Goal: Transaction & Acquisition: Book appointment/travel/reservation

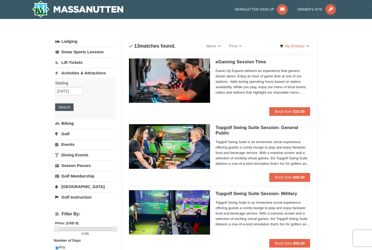
click at [73, 106] on button "Search" at bounding box center [64, 107] width 18 height 8
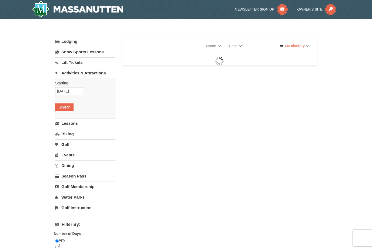
select select "9"
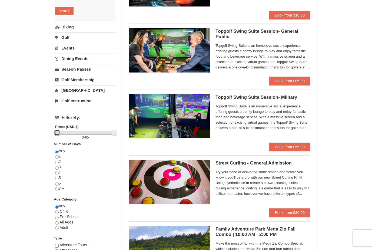
scroll to position [105, 0]
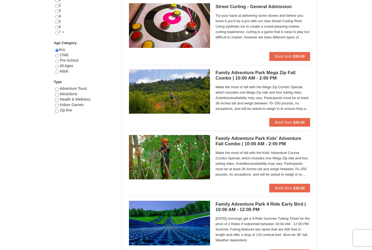
scroll to position [253, 0]
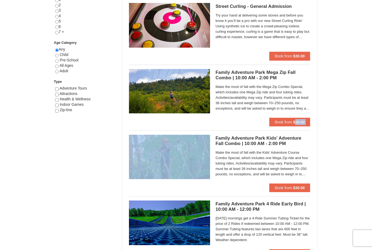
click at [241, 120] on div "Family Adventure Park Mega Zip Fall Combo | 10:00 AM - 2:00 PM Massanutten Fami…" at bounding box center [219, 93] width 181 height 57
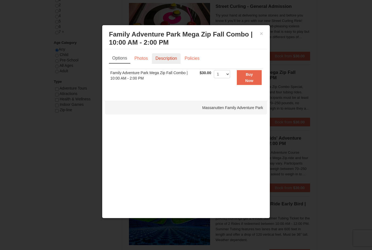
click at [166, 60] on link "Description" at bounding box center [166, 58] width 29 height 10
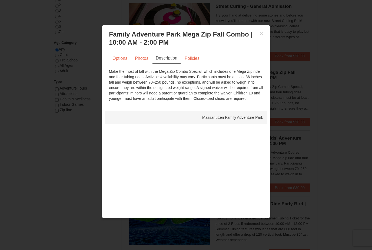
click at [48, 89] on div at bounding box center [186, 125] width 372 height 250
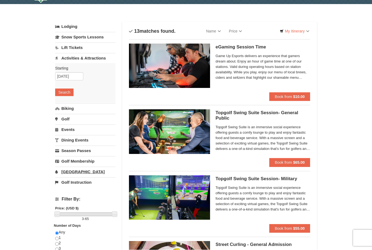
scroll to position [15, 0]
click at [70, 170] on link "[GEOGRAPHIC_DATA]" at bounding box center [85, 171] width 60 height 10
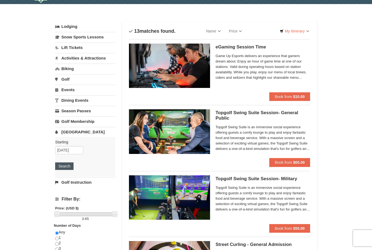
click at [62, 169] on button "Search" at bounding box center [64, 166] width 18 height 8
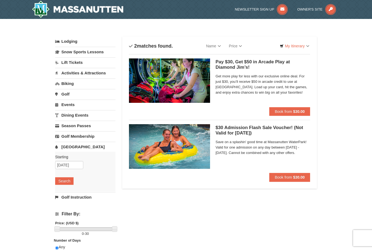
click at [185, 141] on img at bounding box center [169, 146] width 81 height 44
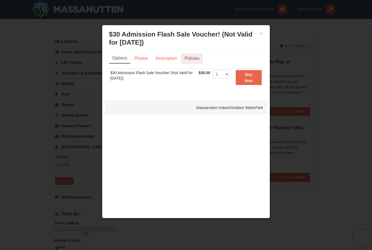
click at [193, 58] on link "Policies" at bounding box center [192, 58] width 22 height 10
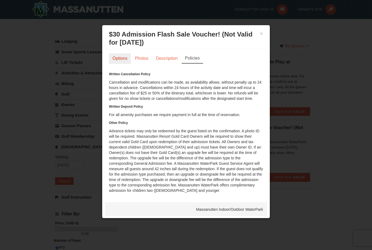
click at [117, 59] on link "Options" at bounding box center [120, 58] width 22 height 10
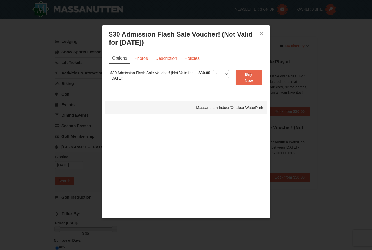
click at [260, 31] on button "×" at bounding box center [261, 33] width 3 height 5
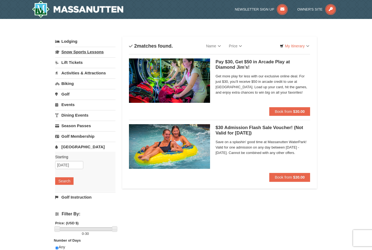
click at [97, 51] on link "Snow Sports Lessons" at bounding box center [85, 52] width 60 height 10
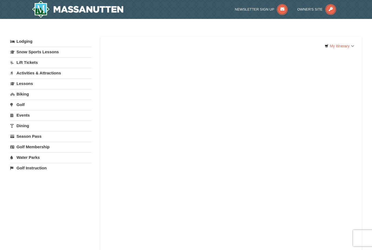
select select "9"
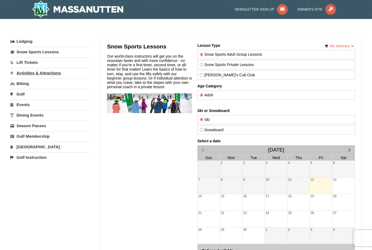
click at [54, 71] on link "Activities & Attractions" at bounding box center [50, 73] width 81 height 10
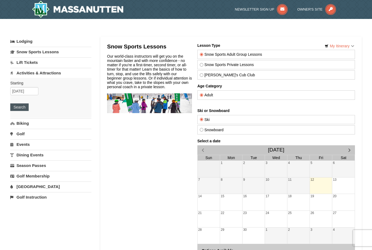
click at [23, 105] on button "Search" at bounding box center [19, 107] width 18 height 8
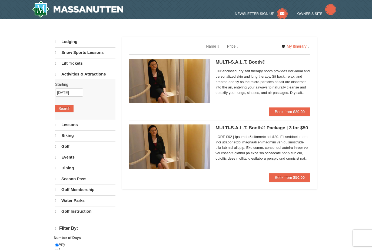
select select "9"
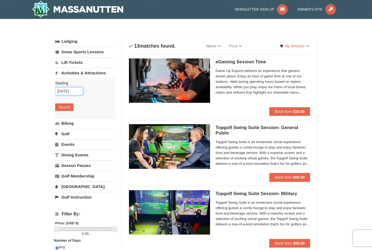
click at [65, 91] on input "[DATE]" at bounding box center [69, 91] width 28 height 8
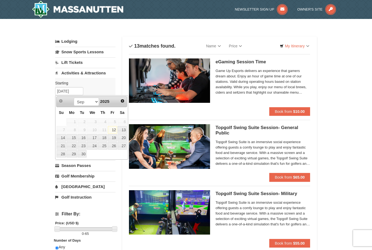
click at [122, 131] on link "13" at bounding box center [121, 130] width 9 height 8
type input "[DATE]"
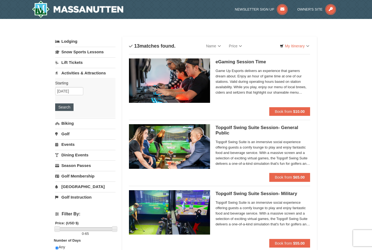
click at [67, 107] on button "Search" at bounding box center [64, 107] width 18 height 8
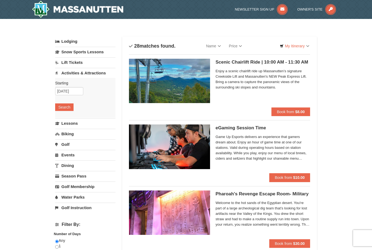
select select "9"
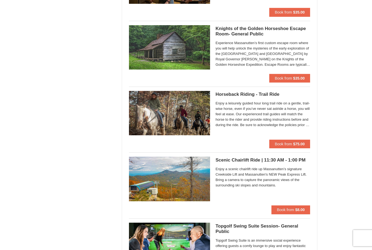
scroll to position [628, 0]
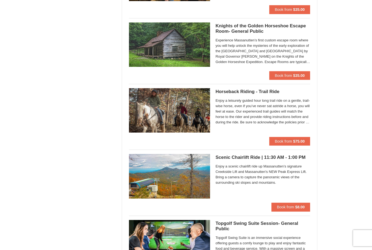
click at [181, 108] on img at bounding box center [169, 110] width 81 height 44
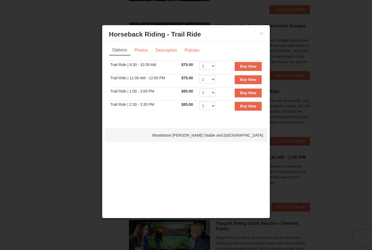
click at [167, 126] on div "× Horseback Riding - Trail Ride Woodstone Meadows Stable and Petting Farm Optio…" at bounding box center [186, 121] width 168 height 193
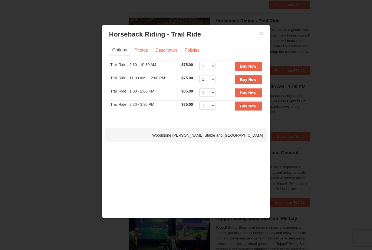
scroll to position [698, 0]
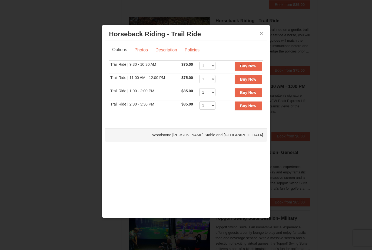
click at [261, 36] on button "×" at bounding box center [261, 33] width 3 height 5
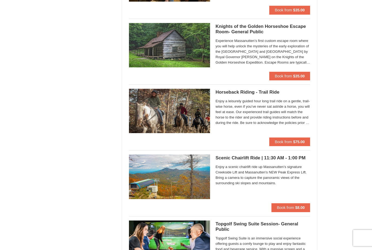
scroll to position [636, 0]
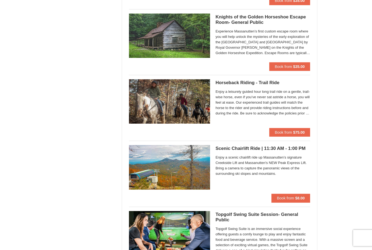
click at [216, 119] on div "Horseback Riding - Trail Ride Woodstone Meadows Stable and Petting Farm Enjoy a…" at bounding box center [262, 103] width 95 height 49
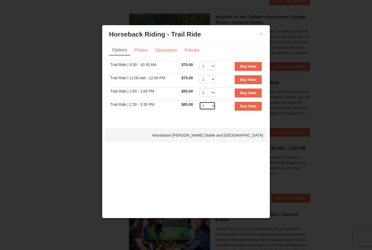
click at [213, 107] on select "1 2 3 4 5 6 7 8 9 10 11 12" at bounding box center [207, 106] width 16 height 8
click at [258, 33] on h3 "Horseback Riding - Trail Ride Woodstone Meadows Stable and Petting Farm" at bounding box center [186, 34] width 154 height 8
click at [261, 35] on button "×" at bounding box center [261, 33] width 3 height 5
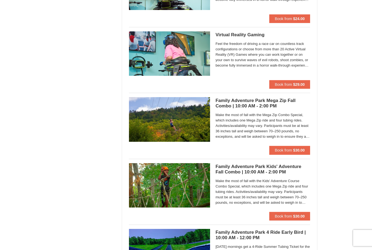
scroll to position [1145, 0]
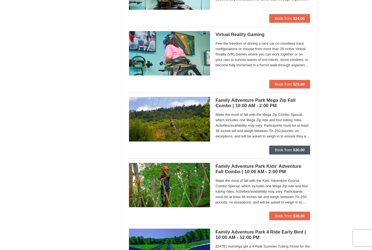
click at [296, 149] on strong "$30.00" at bounding box center [299, 150] width 12 height 4
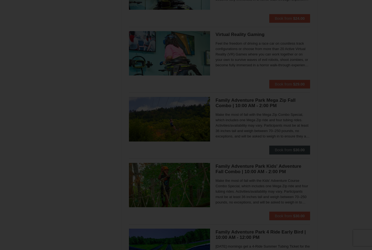
scroll to position [1145, 0]
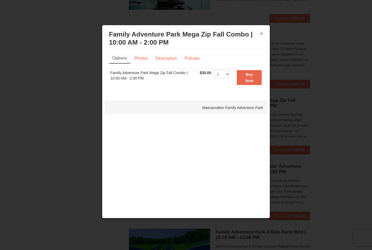
click at [262, 36] on button "×" at bounding box center [261, 33] width 3 height 5
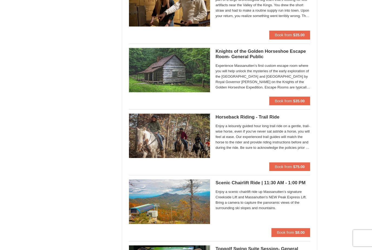
scroll to position [602, 0]
